Goal: Information Seeking & Learning: Understand process/instructions

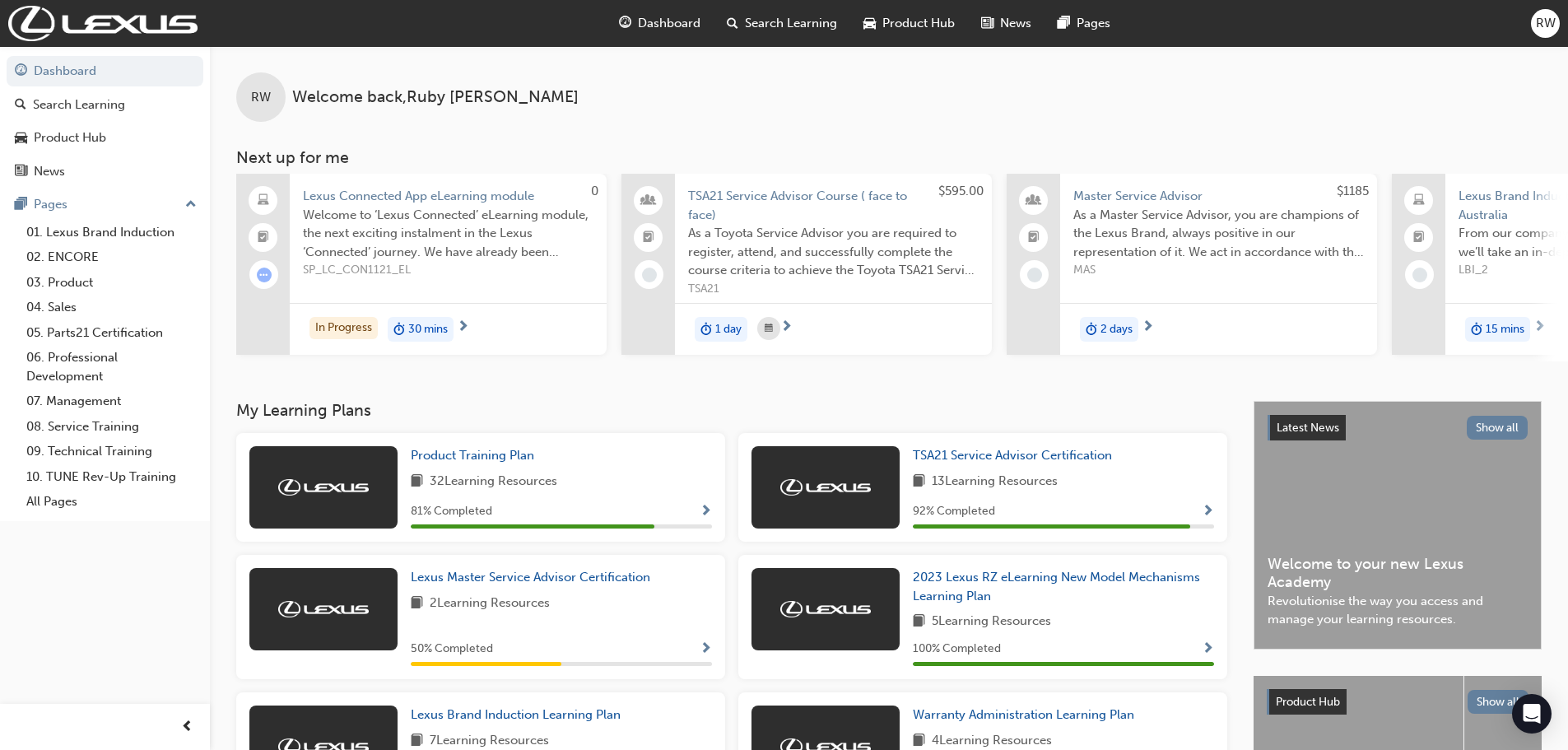
click at [470, 321] on div "In Progress 30 mins" at bounding box center [448, 329] width 317 height 52
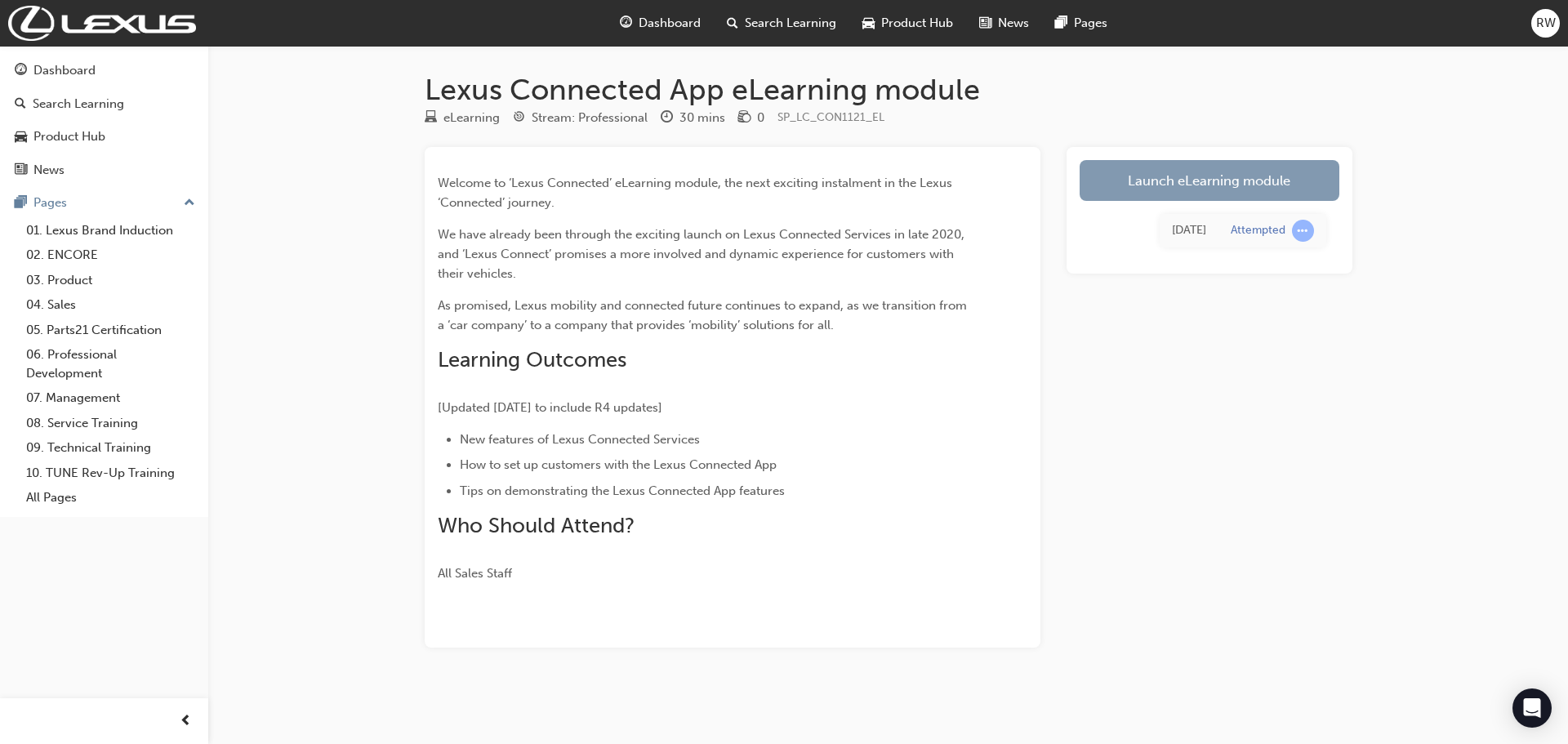
click at [1191, 192] on link "Launch eLearning module" at bounding box center [1209, 180] width 259 height 41
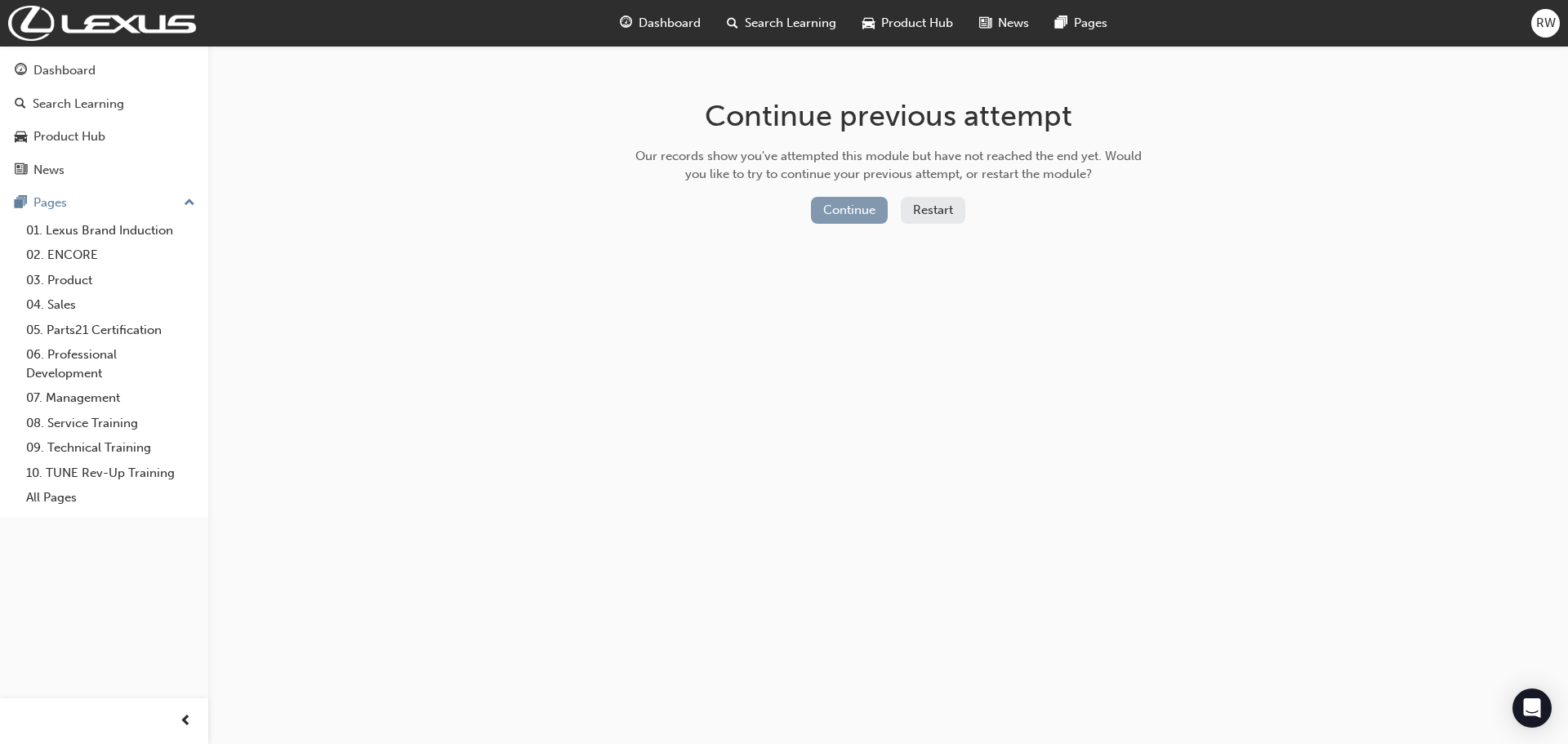
click at [821, 209] on button "Continue" at bounding box center [849, 210] width 77 height 27
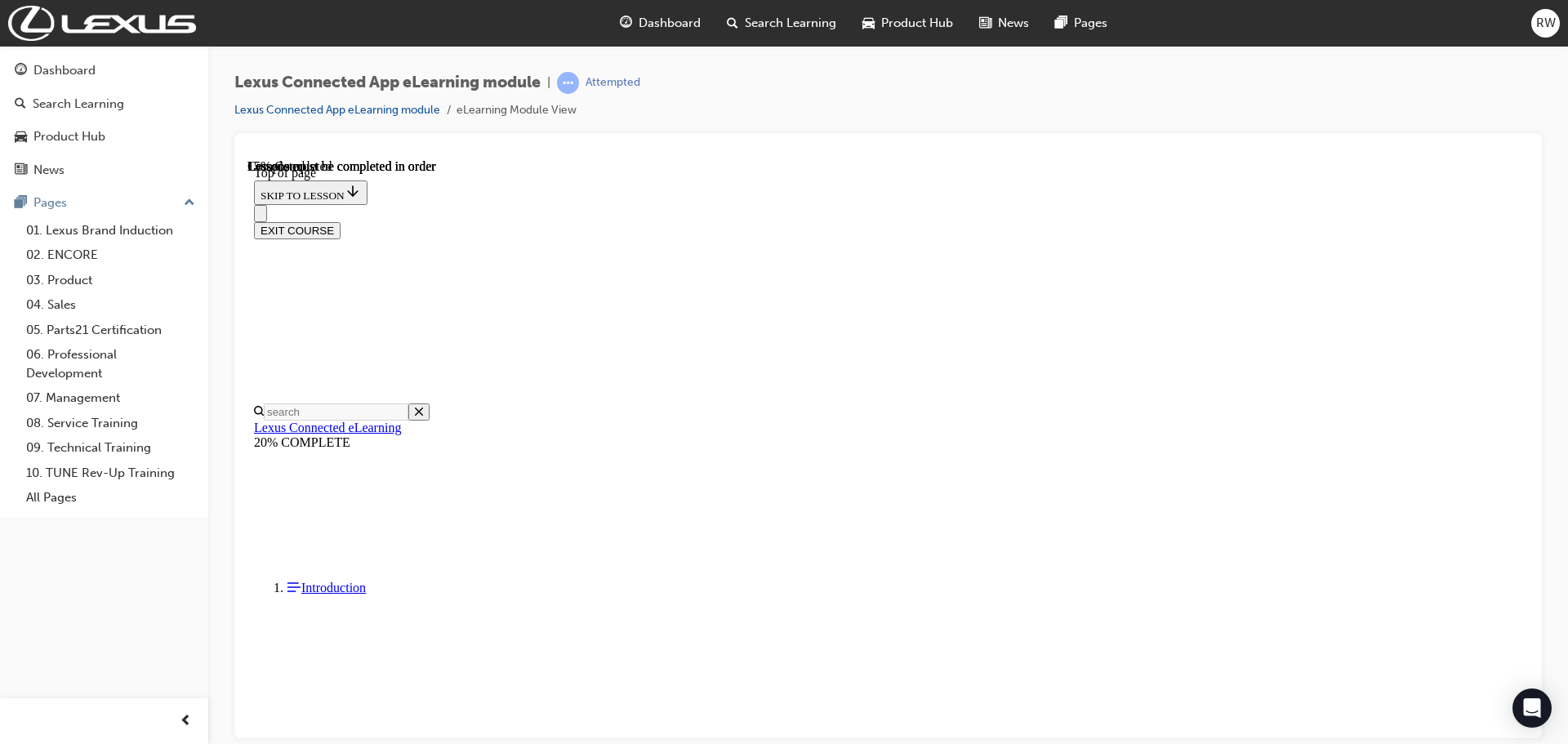
scroll to position [1031, 0]
drag, startPoint x: 1031, startPoint y: 258, endPoint x: 1338, endPoint y: 305, distance: 310.6
drag, startPoint x: 1205, startPoint y: 523, endPoint x: 1030, endPoint y: 524, distance: 175.0
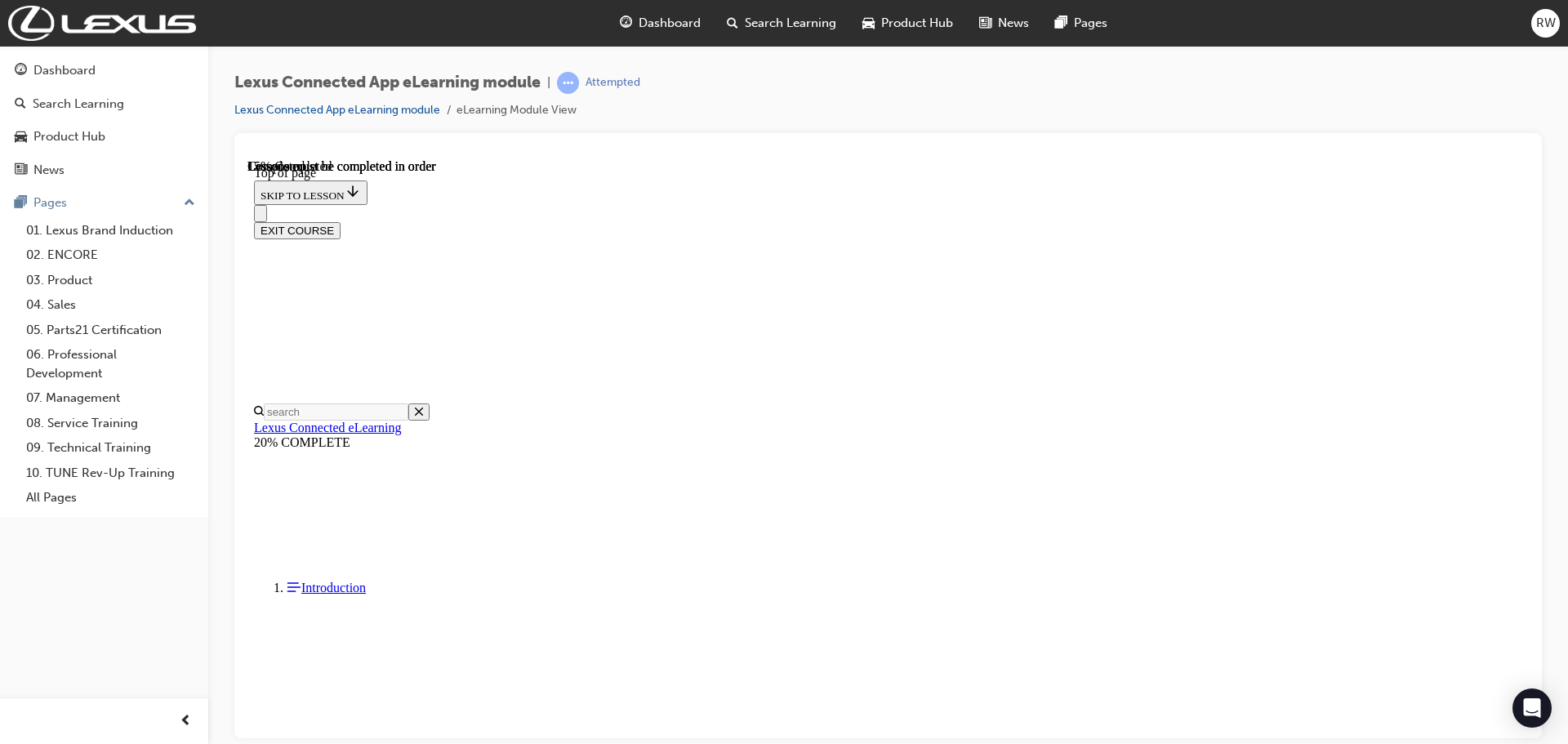
drag, startPoint x: 1027, startPoint y: 575, endPoint x: 1344, endPoint y: 617, distance: 319.8
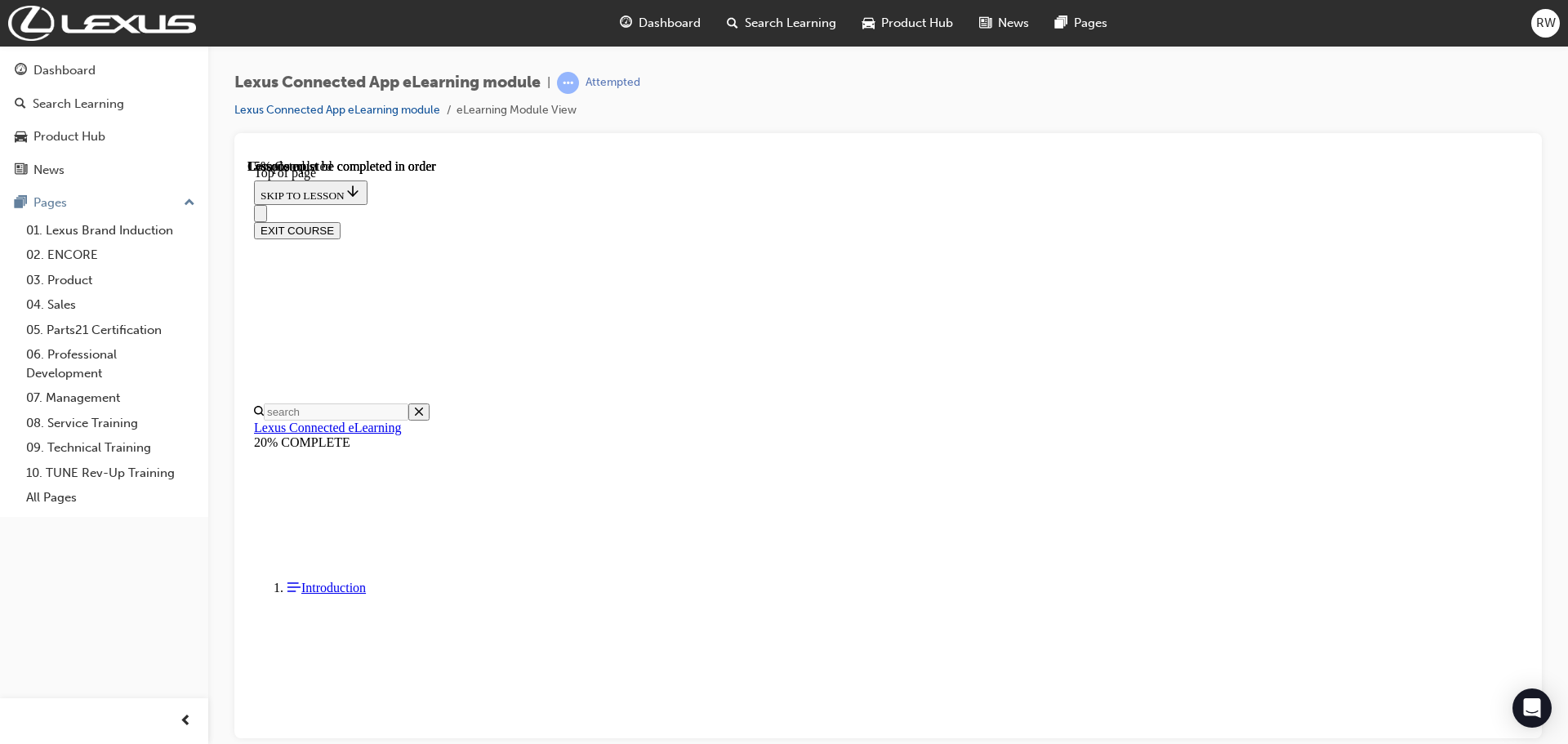
scroll to position [1364, 0]
drag, startPoint x: 1009, startPoint y: 721, endPoint x: 1005, endPoint y: 711, distance: 10.8
drag, startPoint x: 666, startPoint y: 372, endPoint x: 899, endPoint y: 353, distance: 233.8
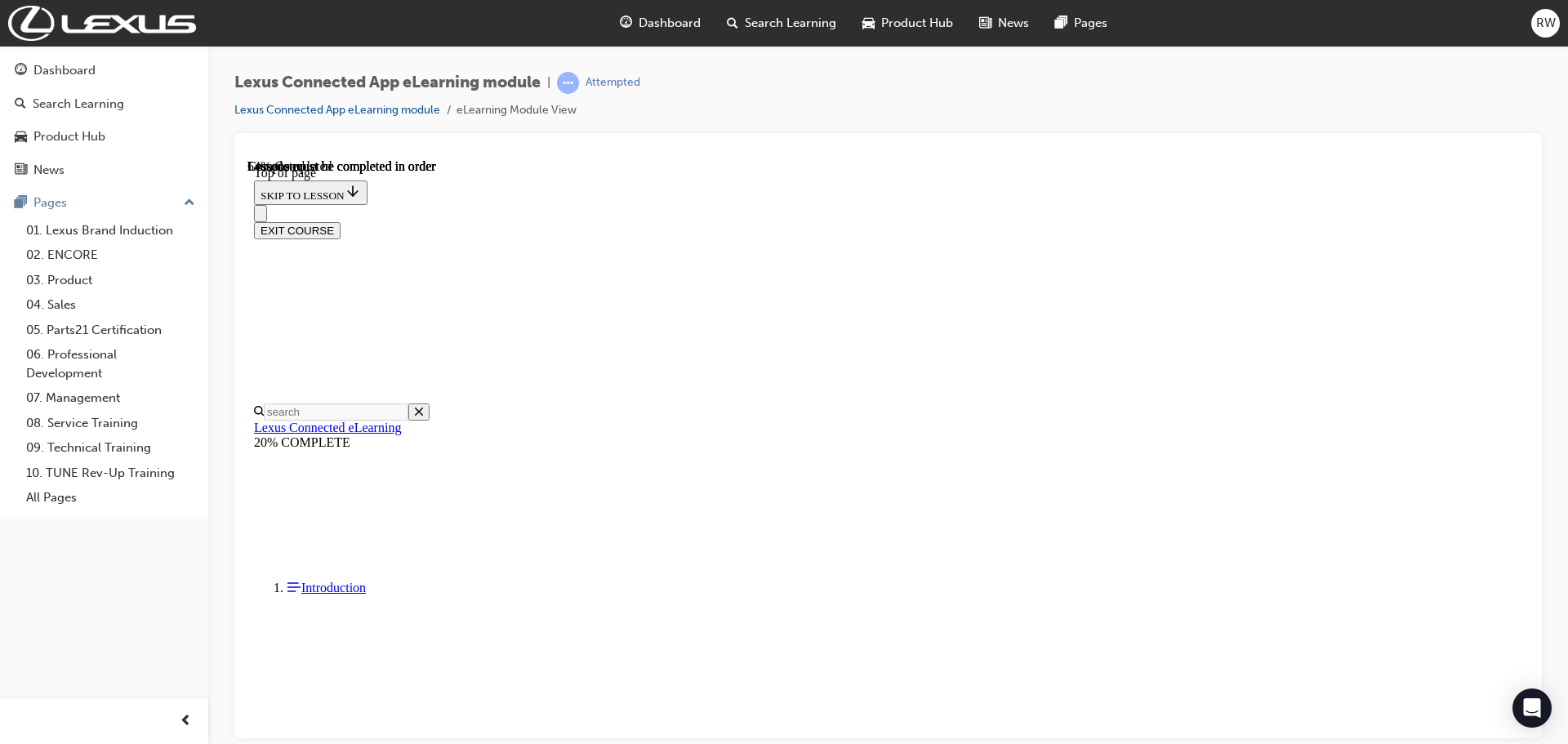
drag, startPoint x: 880, startPoint y: 393, endPoint x: 1033, endPoint y: 399, distance: 153.1
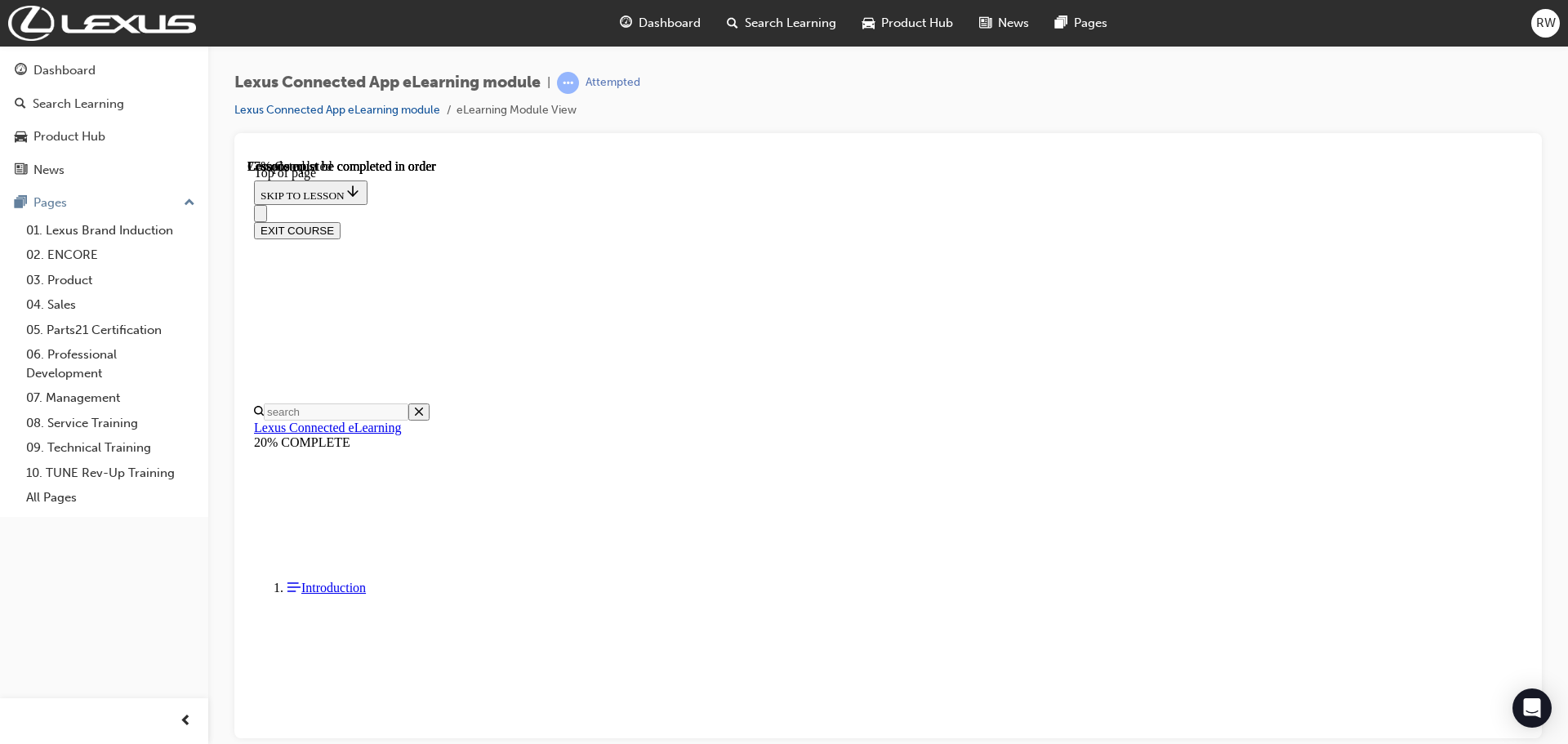
drag, startPoint x: 816, startPoint y: 386, endPoint x: 1265, endPoint y: 410, distance: 449.6
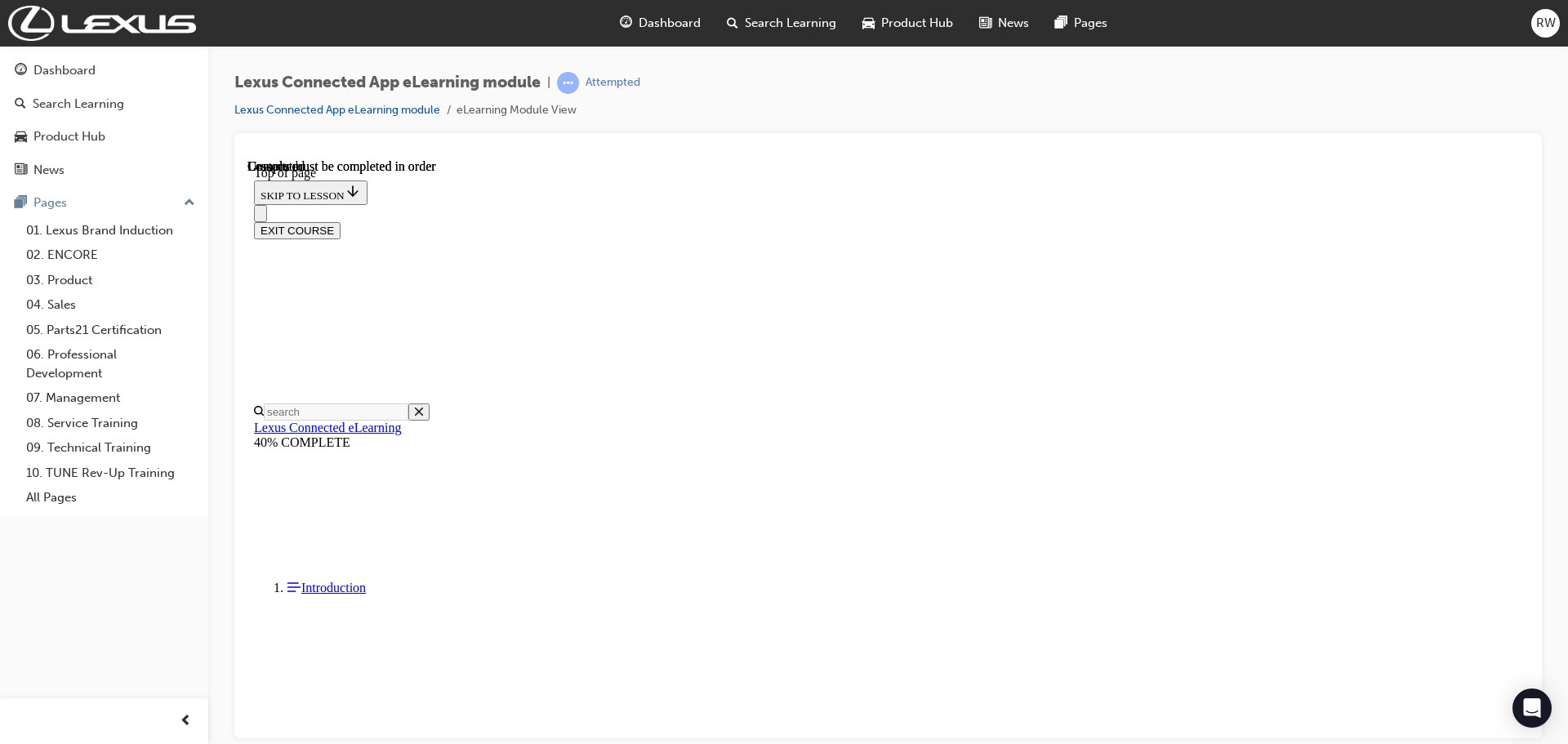
scroll to position [529, 0]
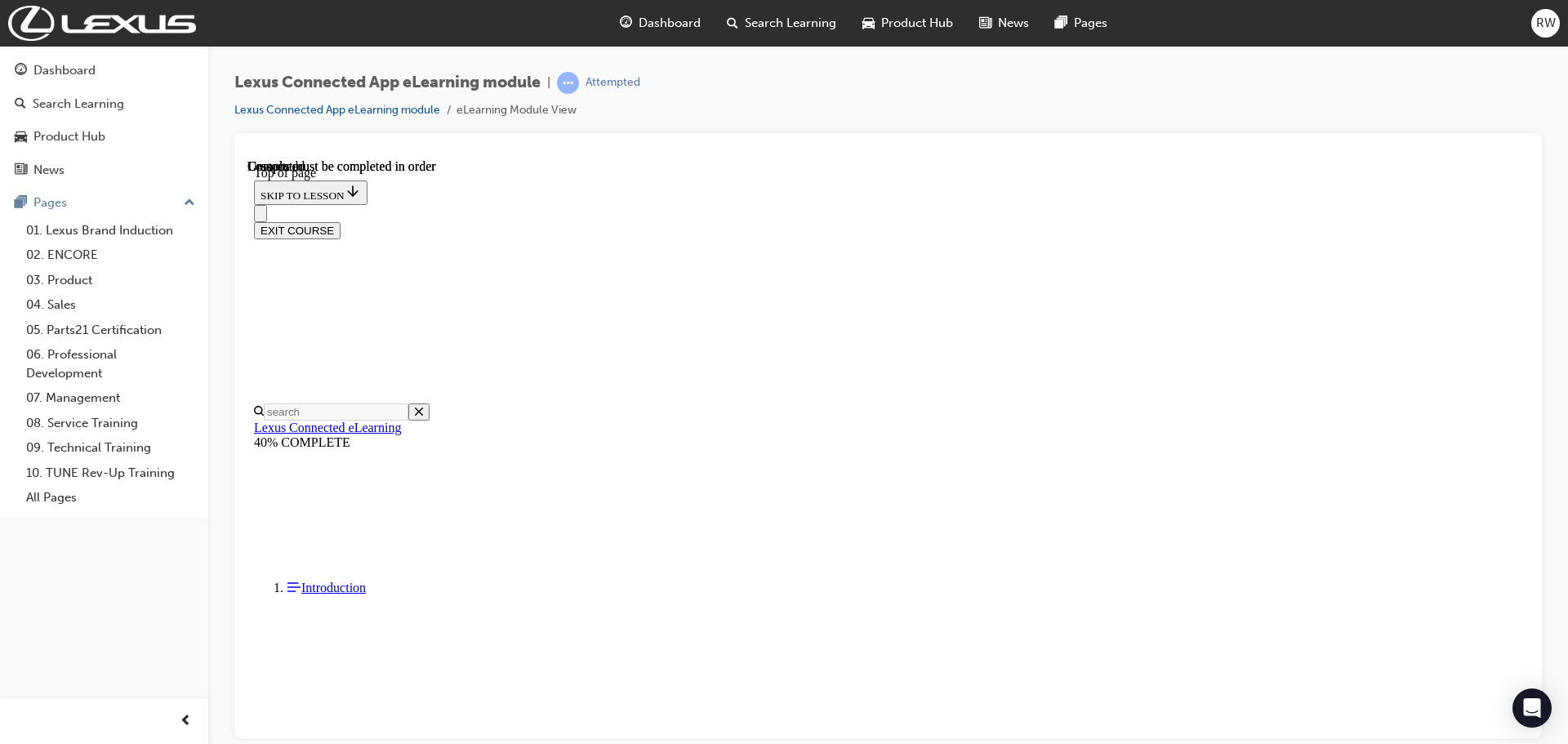
drag, startPoint x: 694, startPoint y: 411, endPoint x: 855, endPoint y: 405, distance: 161.1
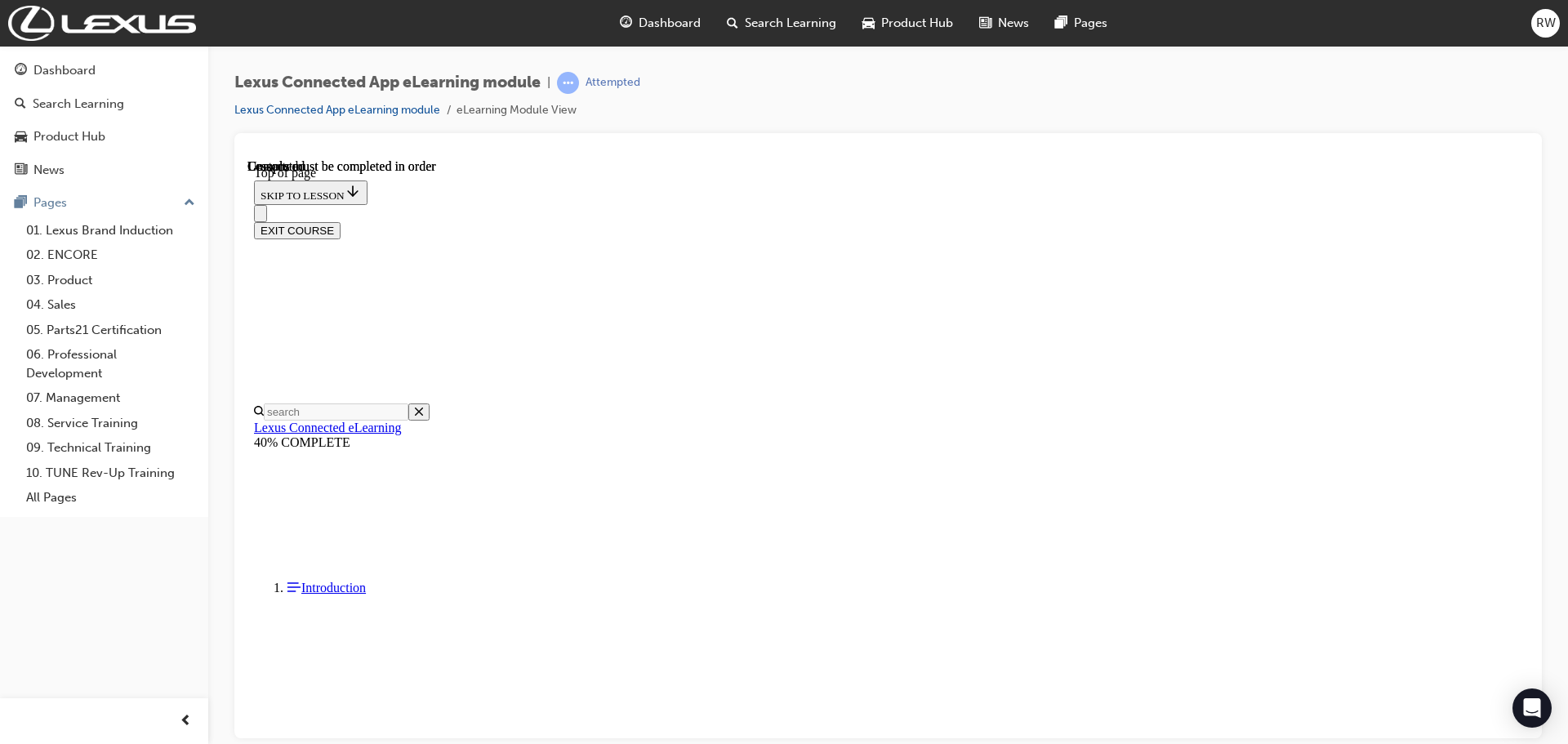
scroll to position [2991, 0]
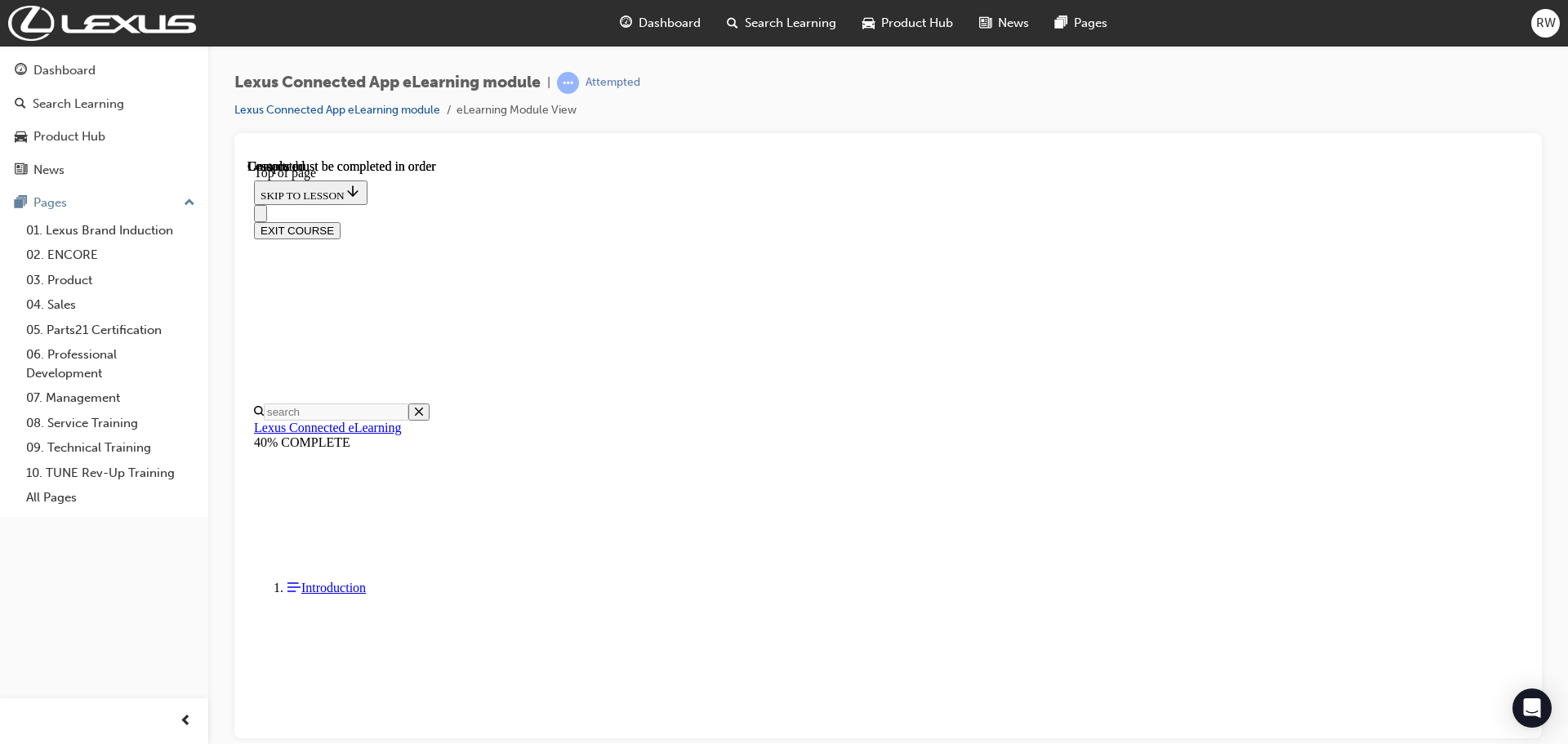
scroll to position [296, 0]
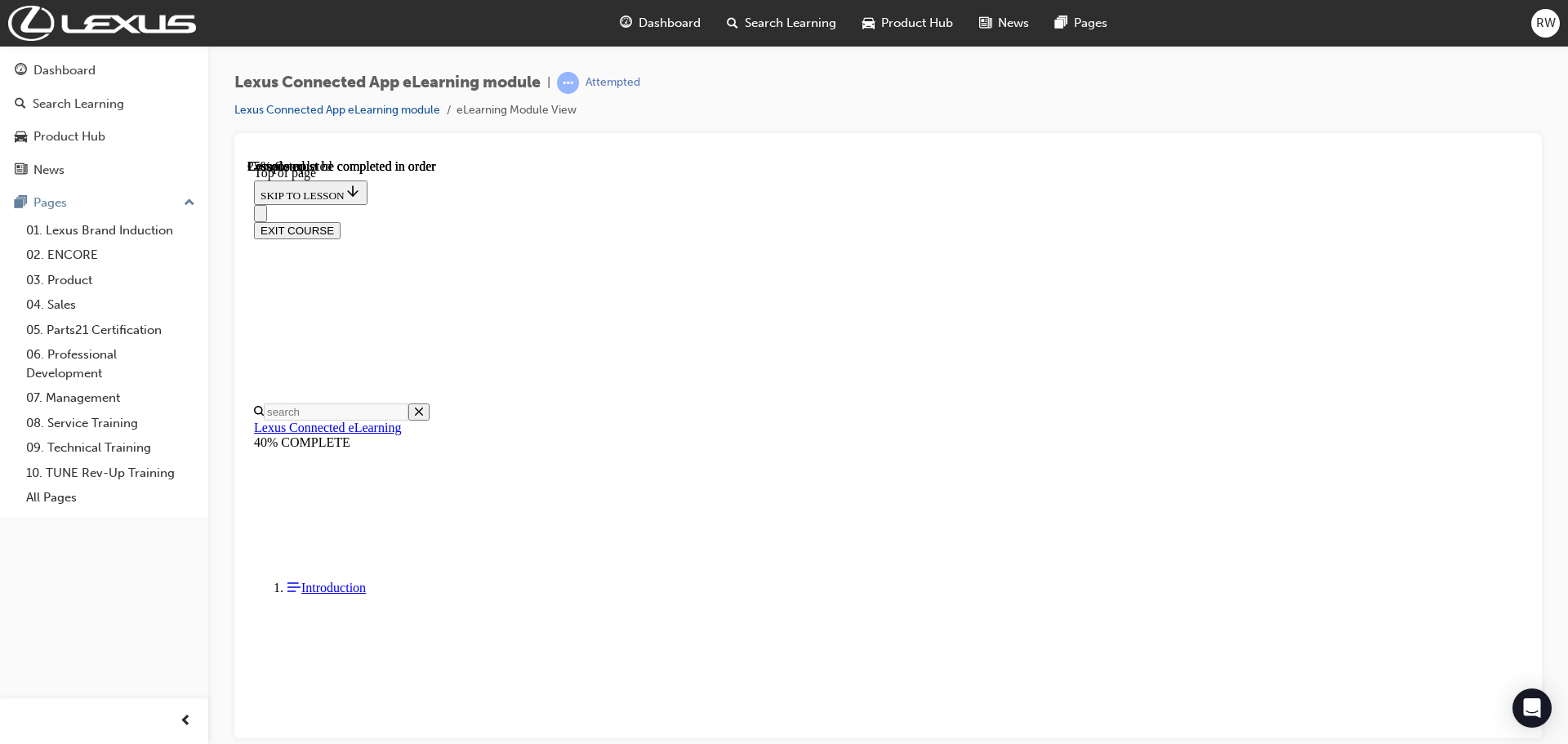
drag, startPoint x: 761, startPoint y: 506, endPoint x: 1171, endPoint y: 504, distance: 410.0
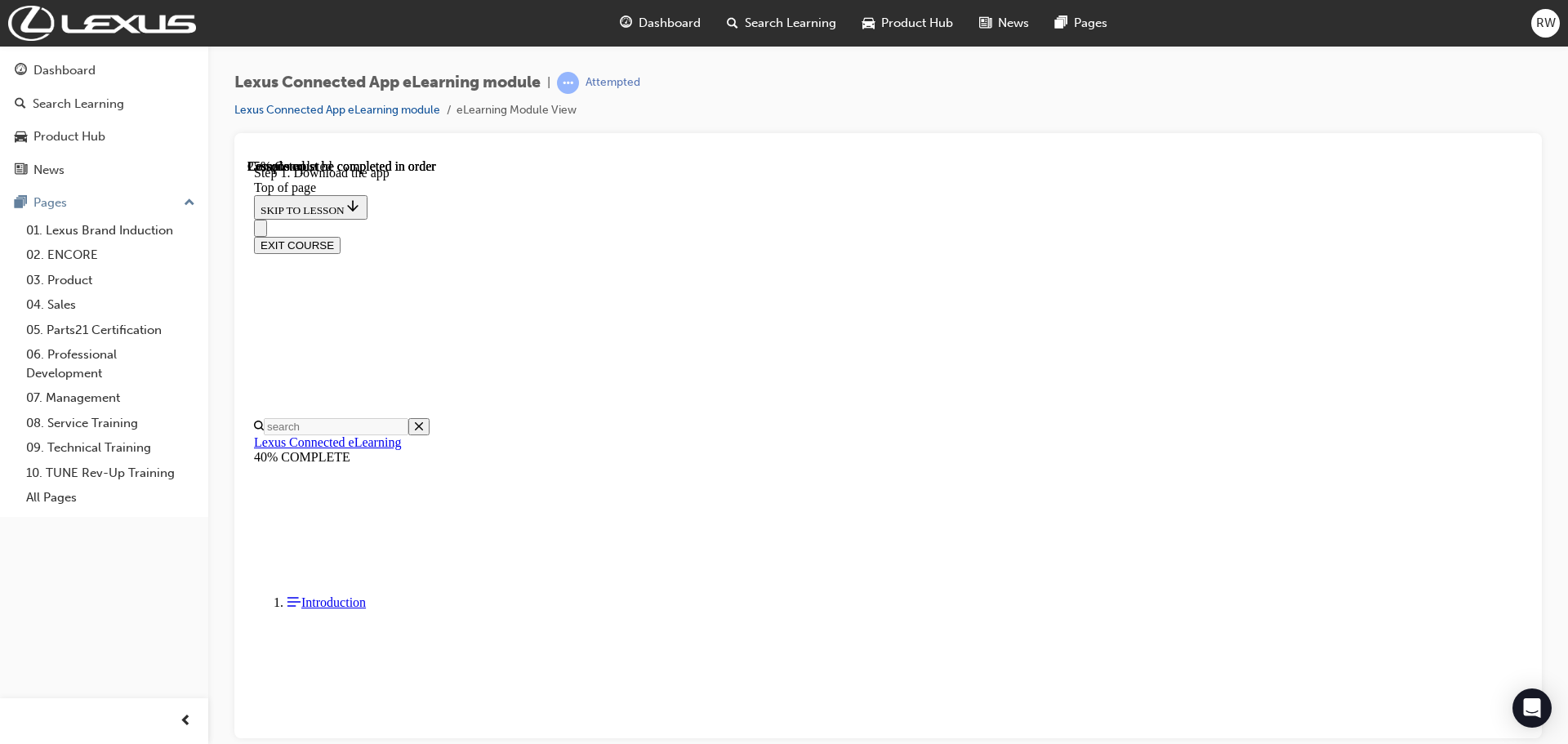
scroll to position [338, 0]
drag, startPoint x: 715, startPoint y: 593, endPoint x: 828, endPoint y: 611, distance: 114.4
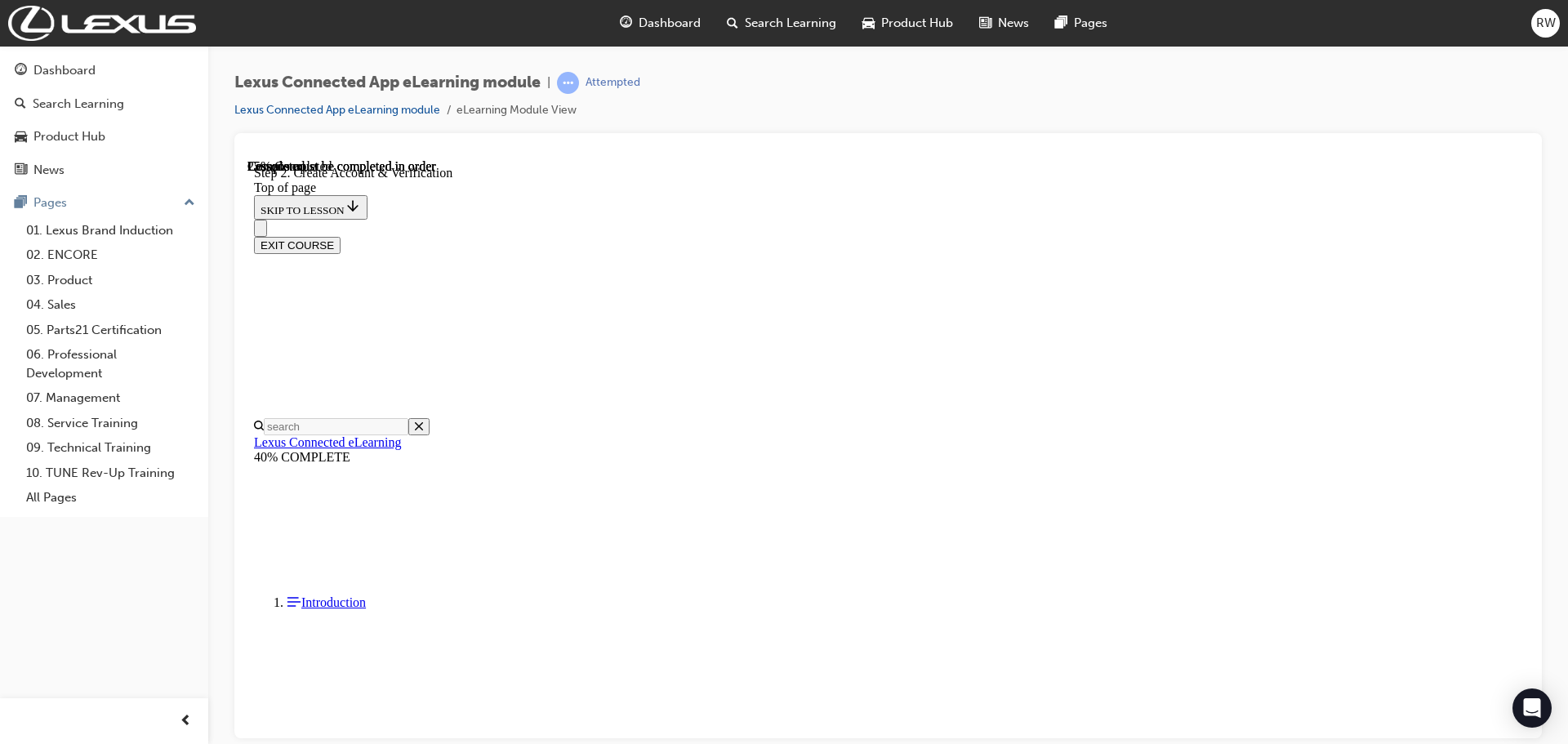
drag, startPoint x: 711, startPoint y: 593, endPoint x: 1034, endPoint y: 594, distance: 323.0
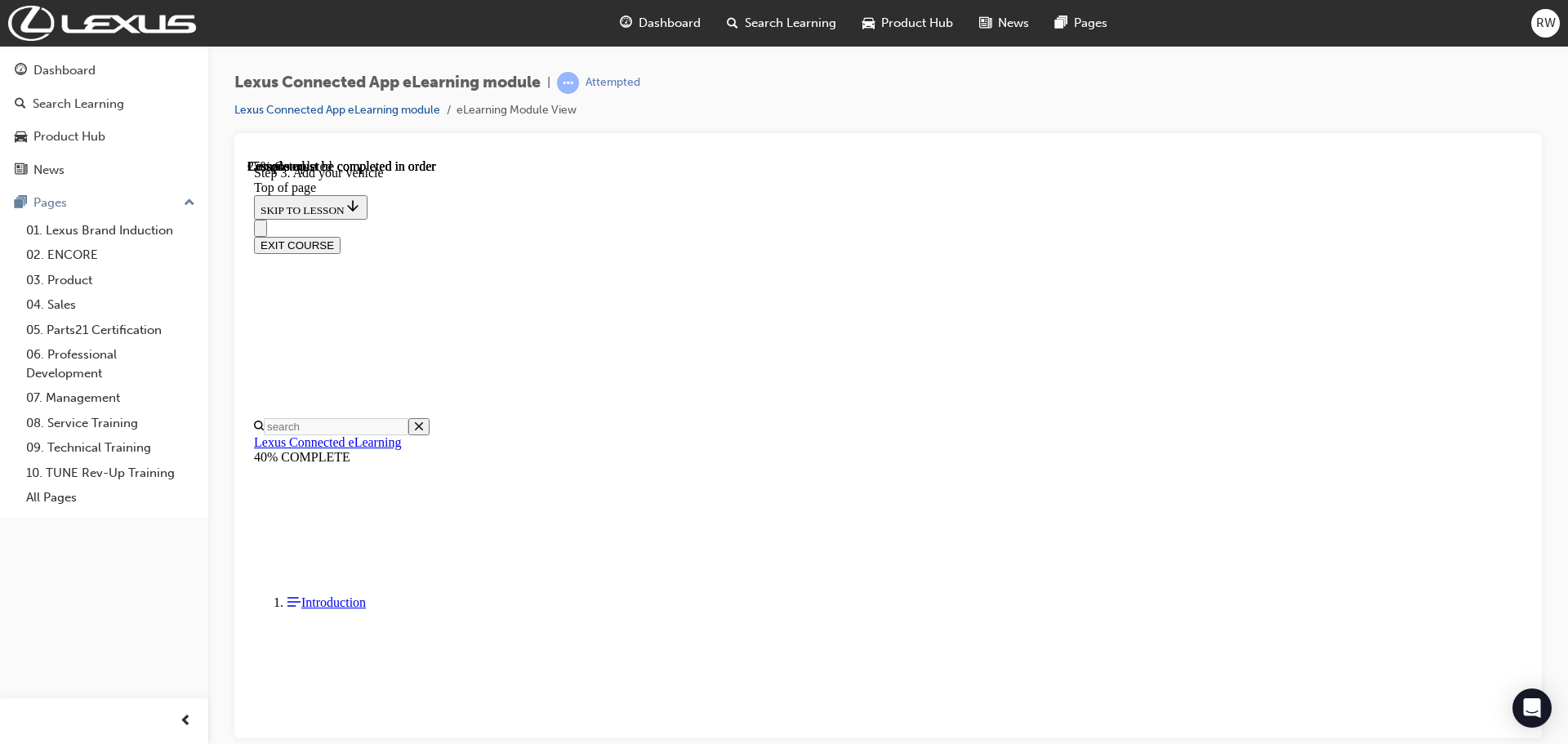
drag, startPoint x: 711, startPoint y: 432, endPoint x: 1306, endPoint y: 437, distance: 595.0
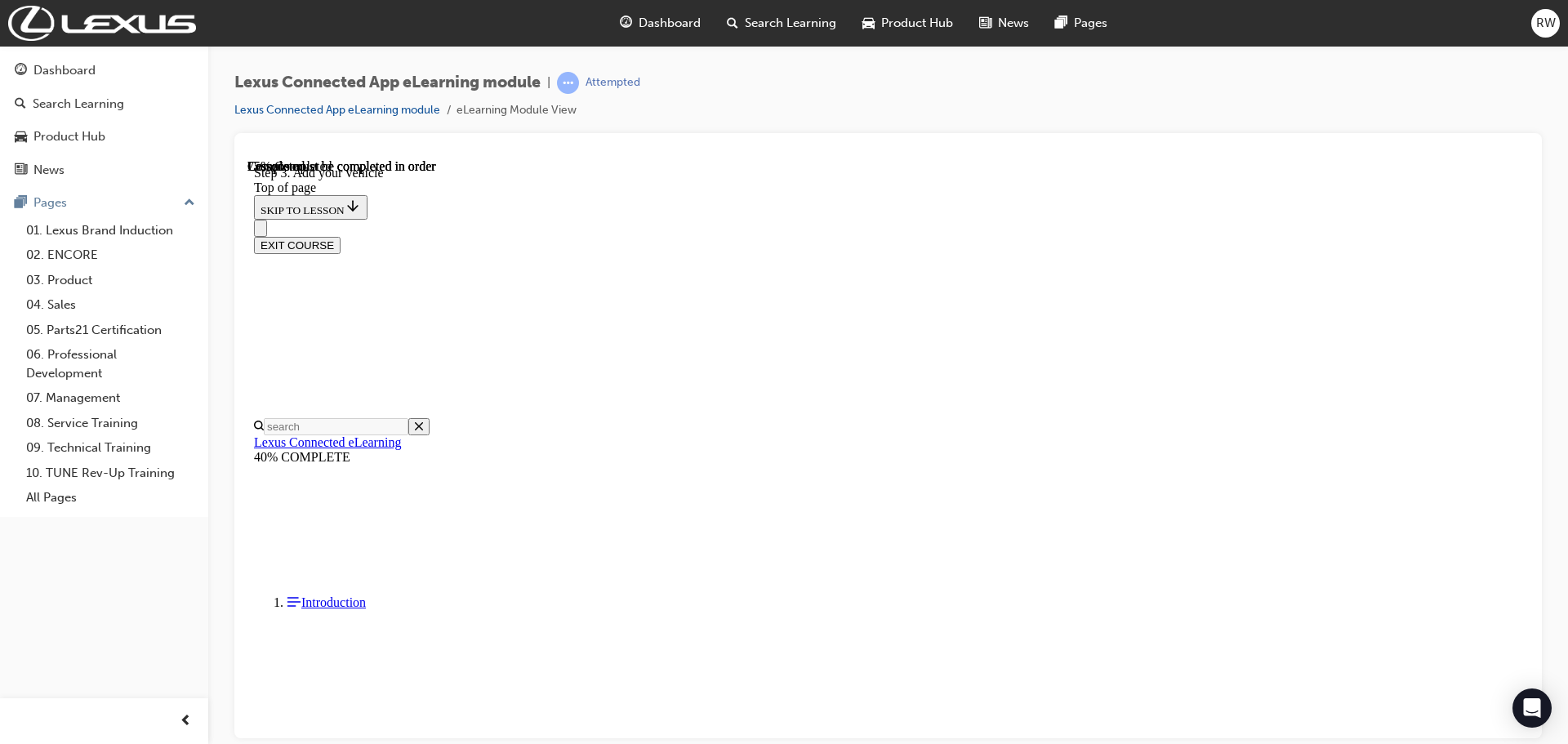
drag, startPoint x: 714, startPoint y: 642, endPoint x: 1039, endPoint y: 593, distance: 328.7
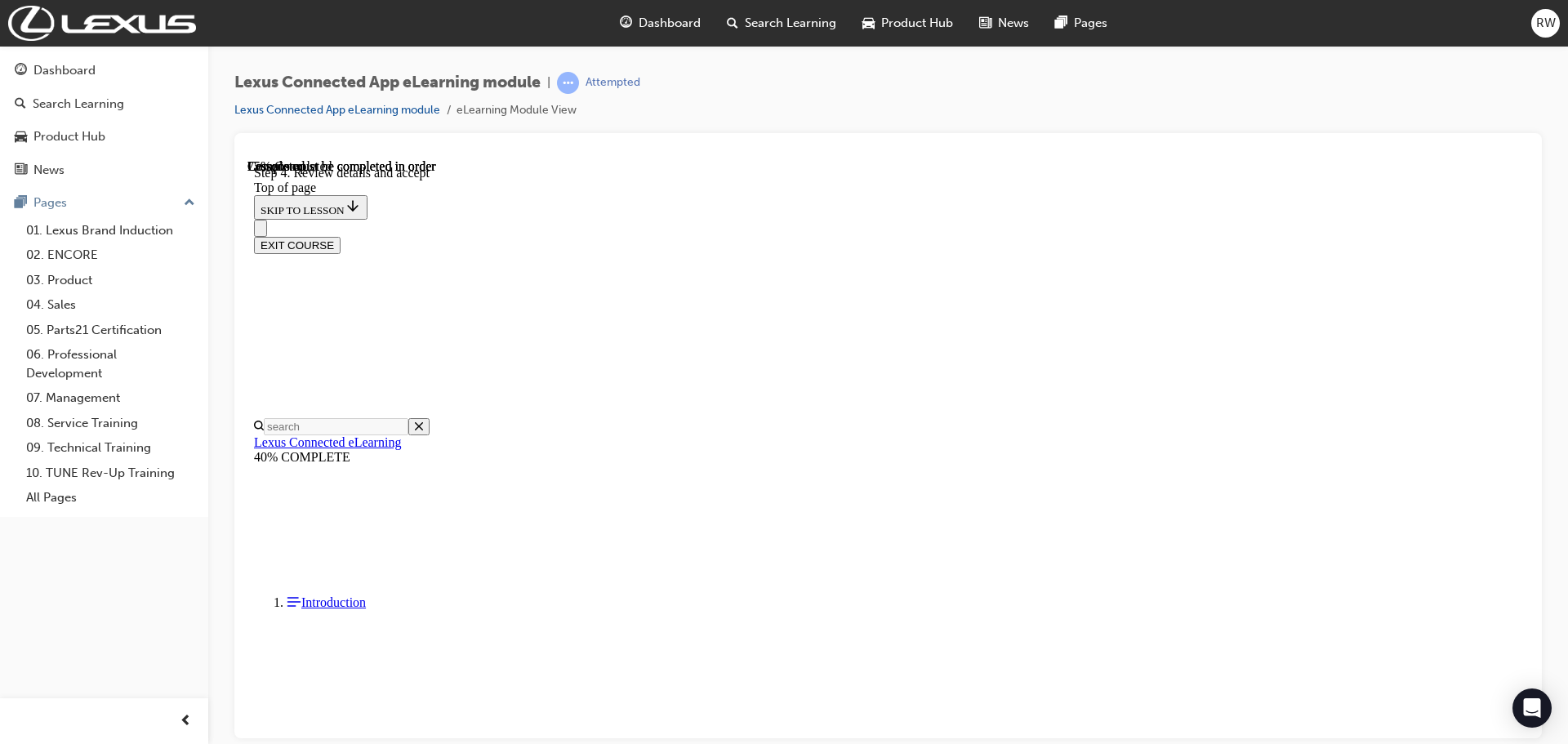
drag, startPoint x: 729, startPoint y: 598, endPoint x: 1195, endPoint y: 595, distance: 466.0
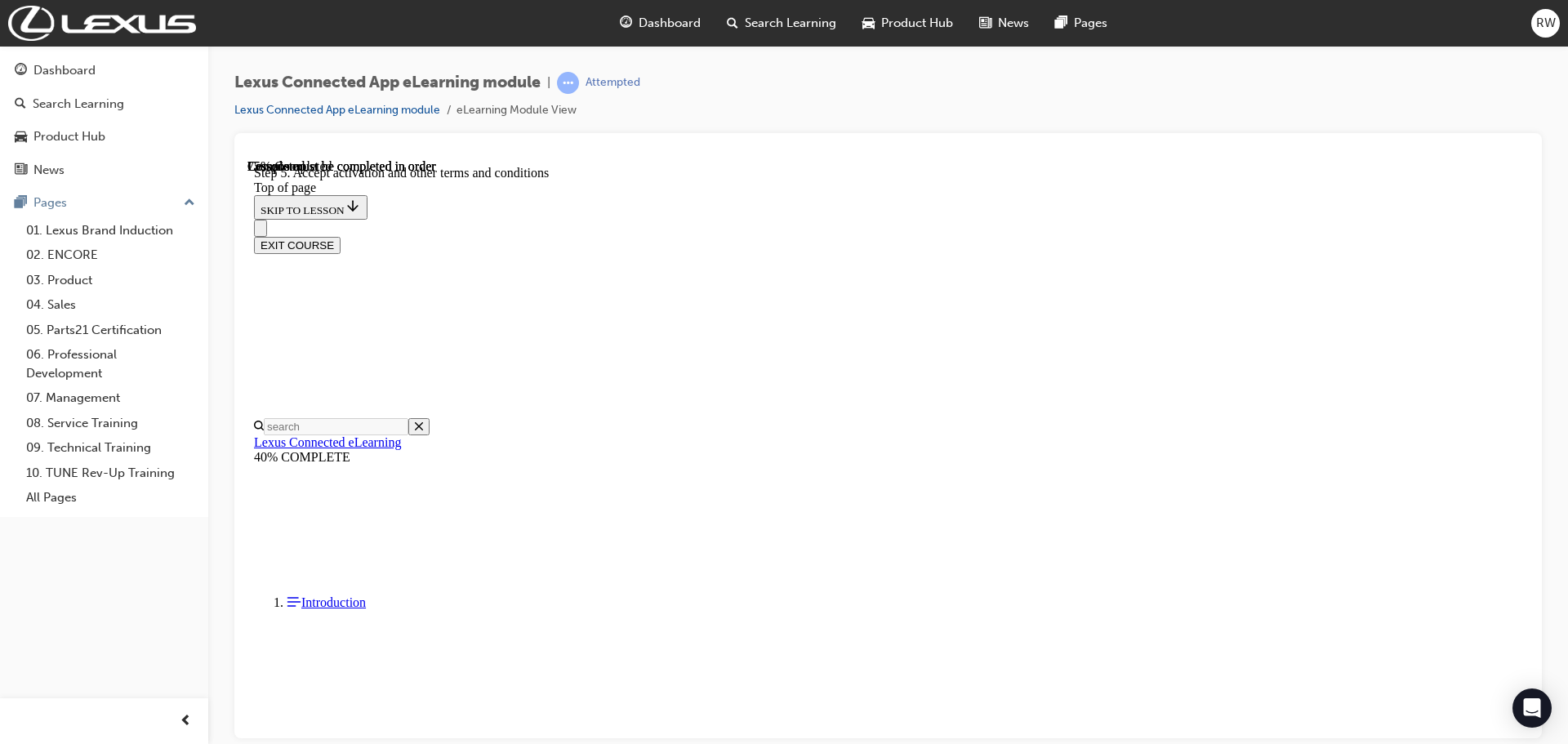
drag, startPoint x: 707, startPoint y: 512, endPoint x: 857, endPoint y: 523, distance: 150.4
